Goal: Information Seeking & Learning: Learn about a topic

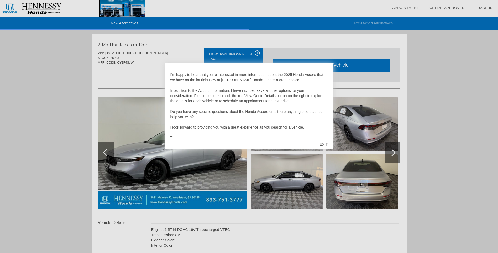
scroll to position [11, 0]
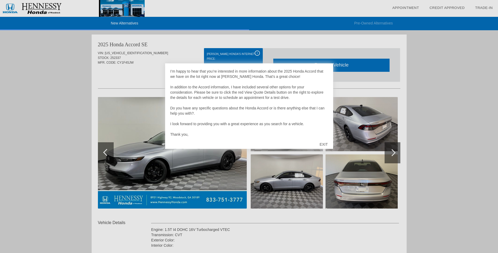
click at [327, 144] on div "EXIT" at bounding box center [323, 144] width 19 height 16
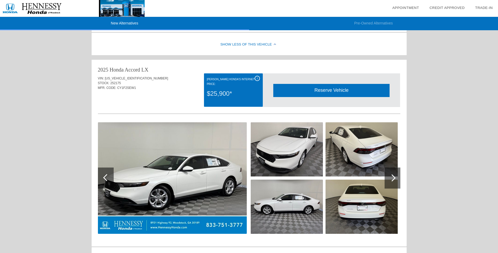
scroll to position [296, 0]
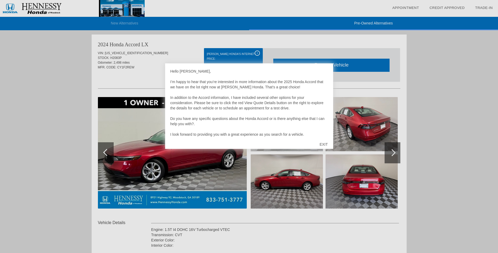
click at [324, 142] on div "EXIT" at bounding box center [323, 144] width 19 height 16
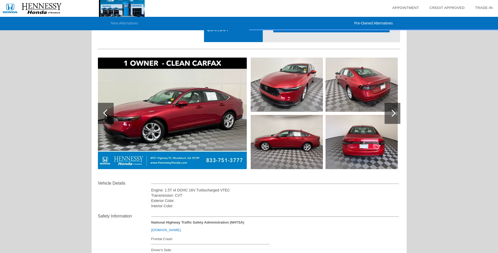
scroll to position [26, 0]
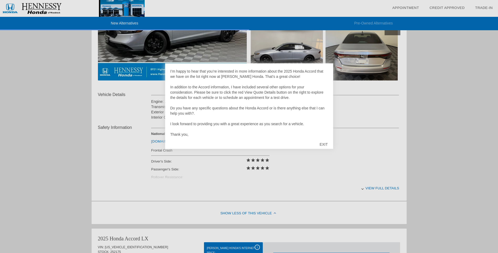
scroll to position [131, 0]
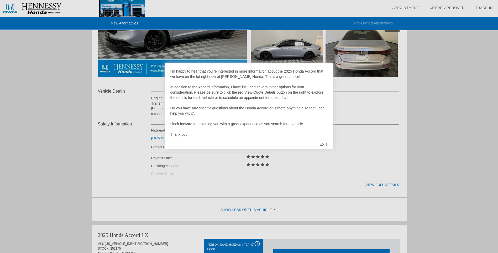
click at [324, 144] on div "EXIT" at bounding box center [323, 144] width 19 height 16
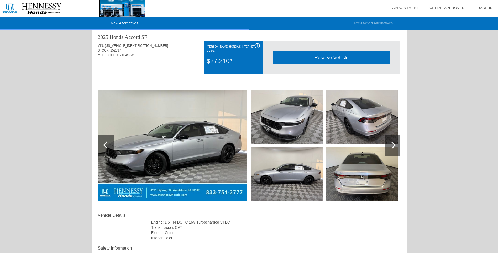
scroll to position [0, 0]
